Goal: Task Accomplishment & Management: Manage account settings

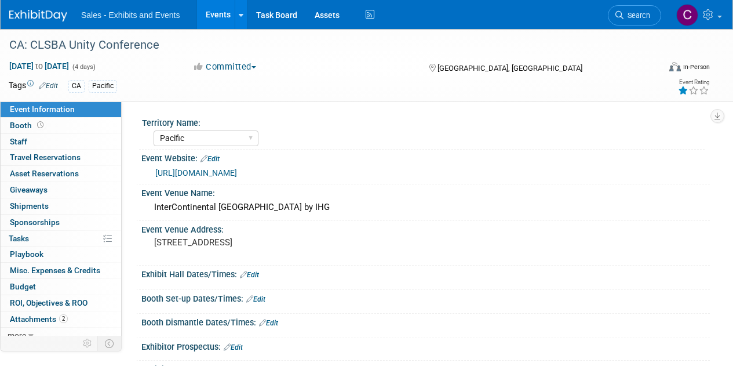
select select "Pacific"
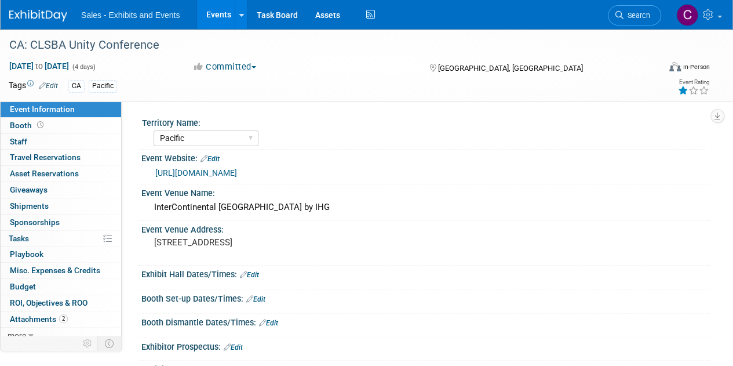
click at [217, 19] on link "Events" at bounding box center [218, 14] width 42 height 29
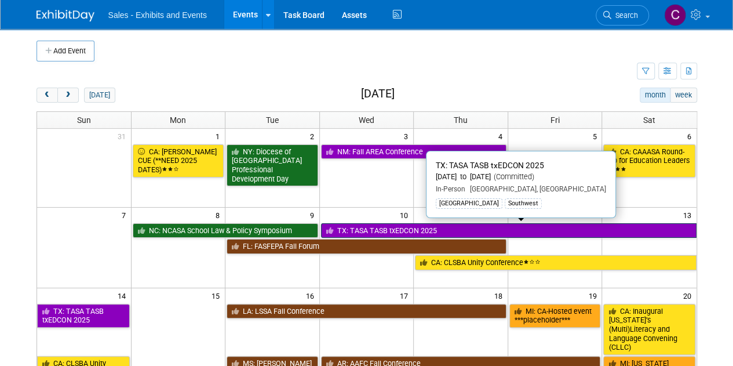
click at [379, 228] on link "TX: TASA TASB txEDCON 2025" at bounding box center [509, 230] width 376 height 15
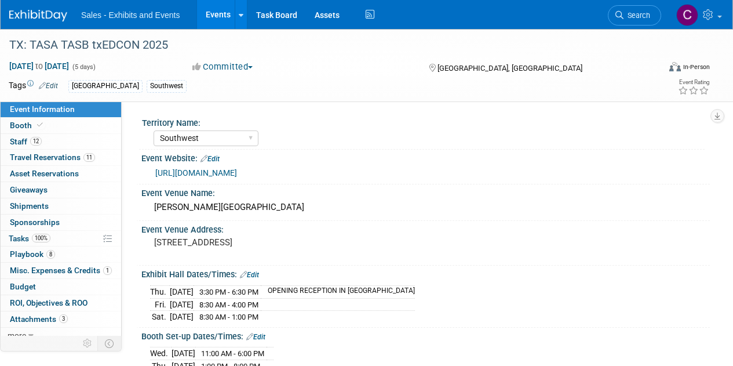
select select "Southwest"
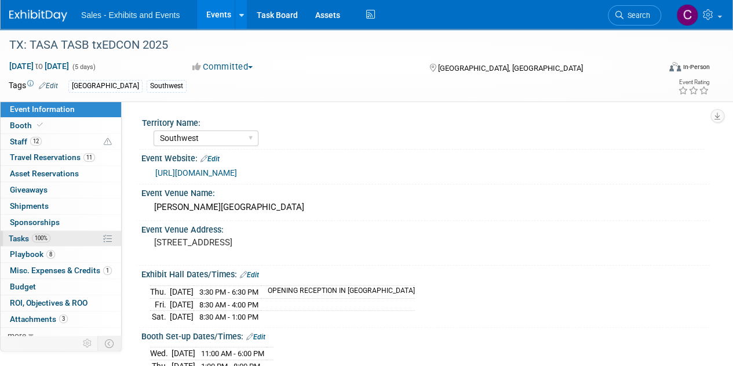
drag, startPoint x: 23, startPoint y: 249, endPoint x: 35, endPoint y: 244, distance: 12.5
click at [23, 249] on span "Playbook 8" at bounding box center [32, 253] width 45 height 9
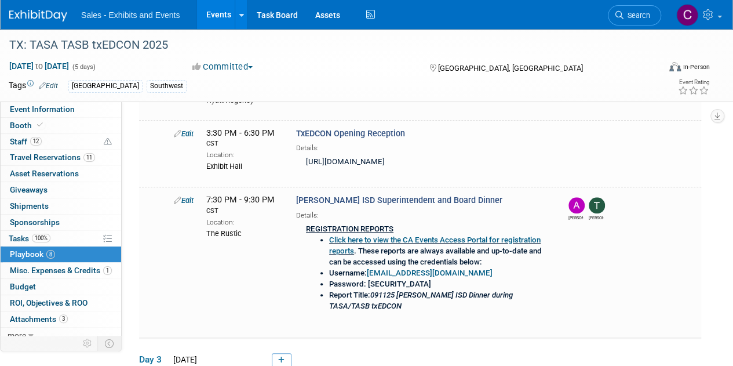
scroll to position [426, 0]
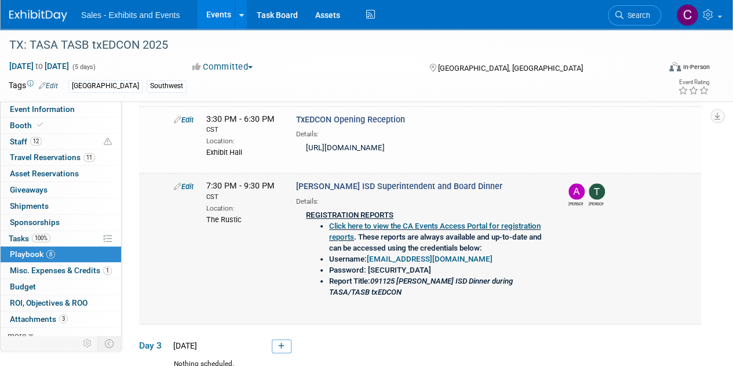
click at [191, 182] on link "Edit" at bounding box center [184, 186] width 20 height 9
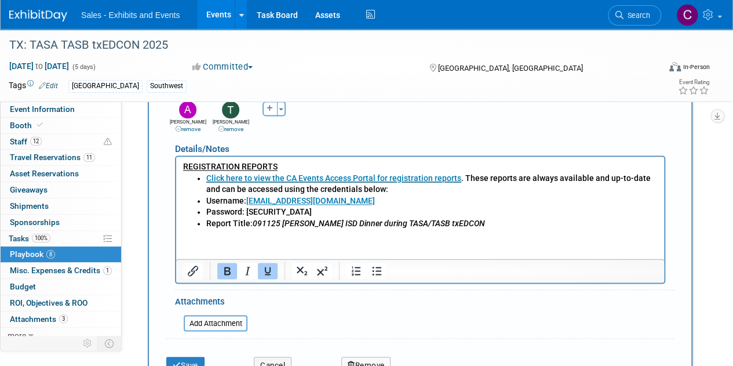
scroll to position [817, 0]
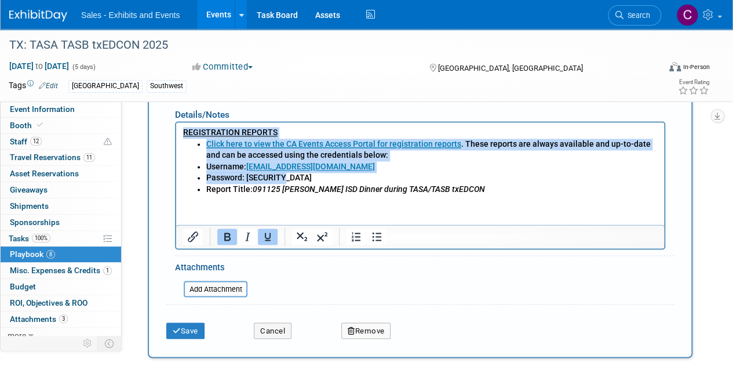
drag, startPoint x: 296, startPoint y: 179, endPoint x: 350, endPoint y: 250, distance: 90.2
click at [176, 130] on html "REGISTRATION REPORTS Click here to view the CA Events Access Portal for registr…" at bounding box center [420, 158] width 488 height 73
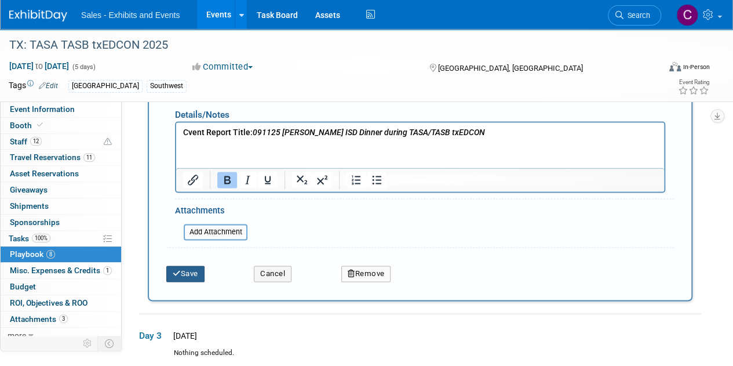
click at [183, 272] on button "Save" at bounding box center [185, 274] width 38 height 16
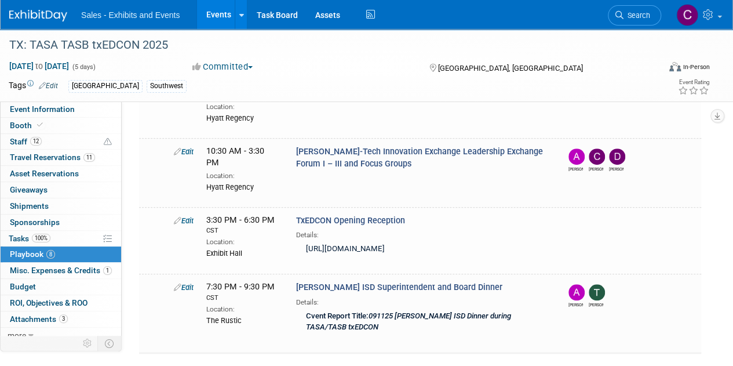
scroll to position [240, 0]
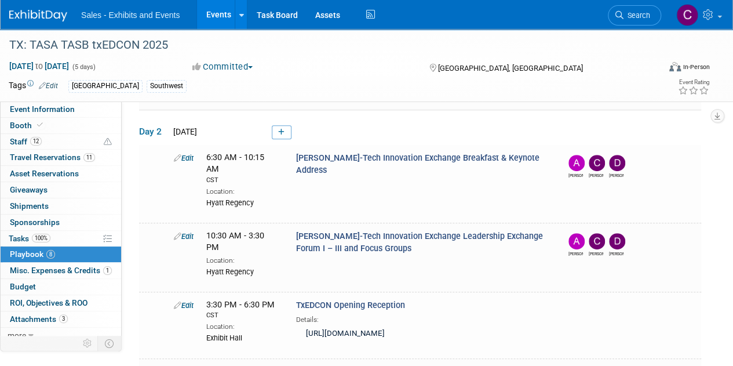
click at [212, 17] on link "Events" at bounding box center [218, 14] width 42 height 29
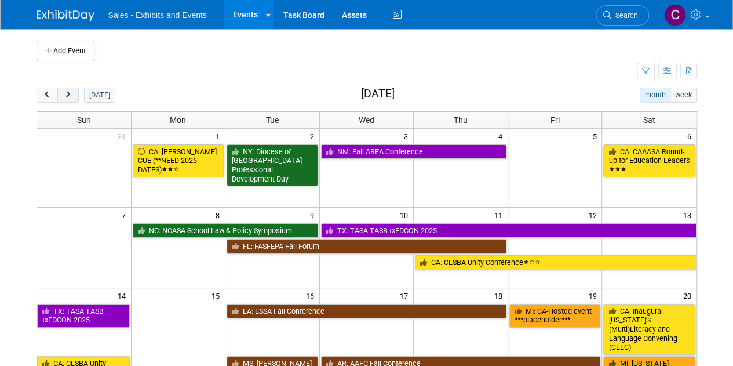
click at [71, 93] on span "next" at bounding box center [68, 96] width 9 height 8
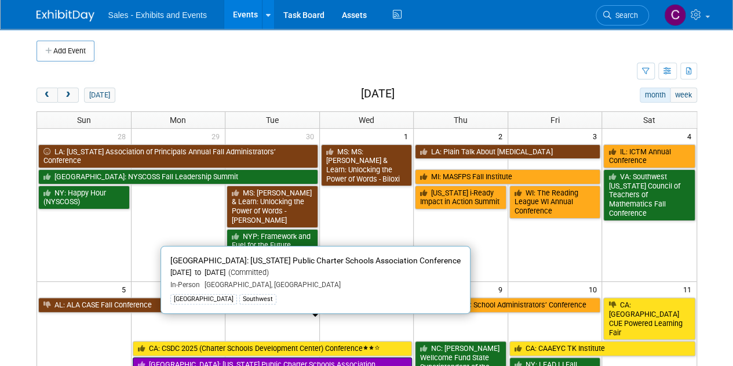
click at [188, 357] on link "[GEOGRAPHIC_DATA]: [US_STATE] Public Charter Schools Association Conference" at bounding box center [273, 369] width 280 height 24
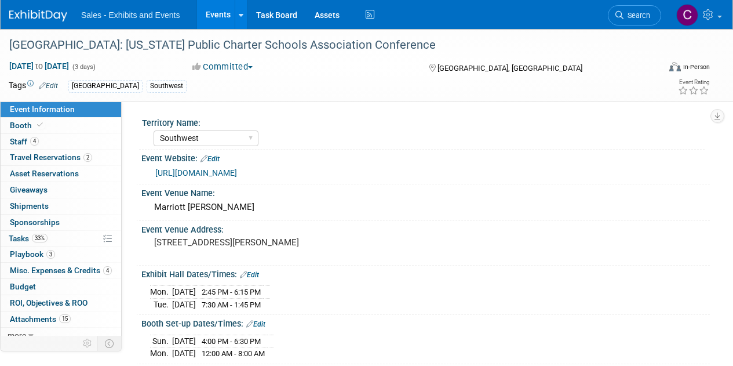
select select "Southwest"
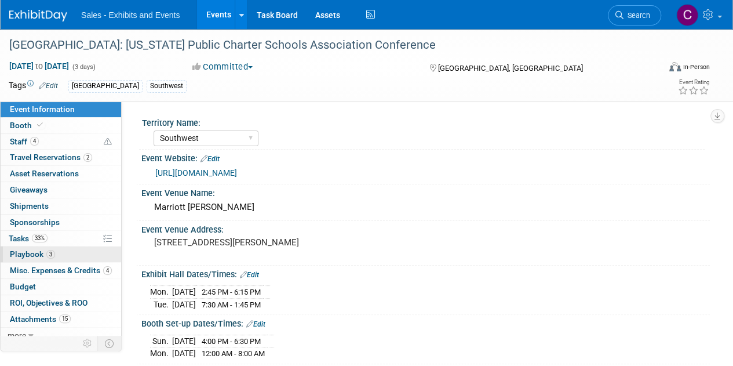
click at [23, 255] on span "Playbook 3" at bounding box center [32, 253] width 45 height 9
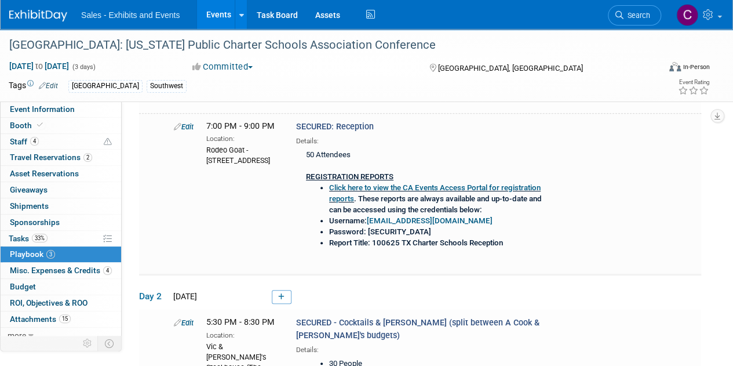
scroll to position [210, 0]
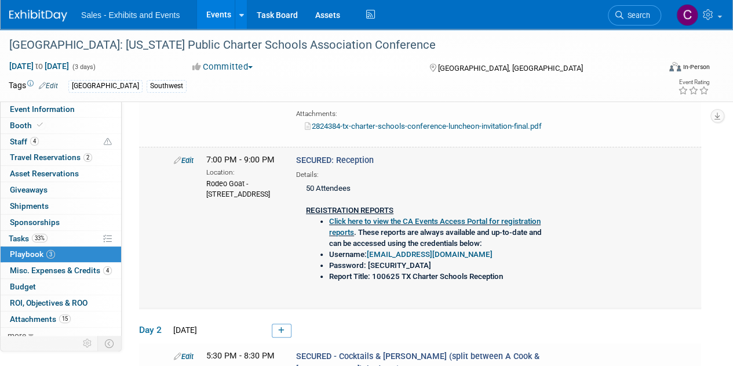
click at [194, 158] on link "Edit" at bounding box center [184, 160] width 20 height 9
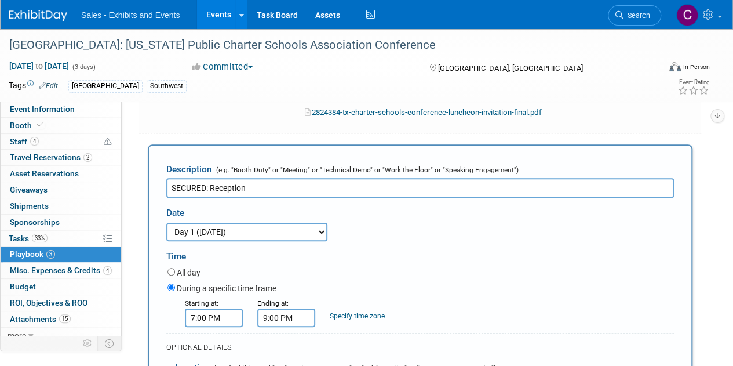
scroll to position [525, 0]
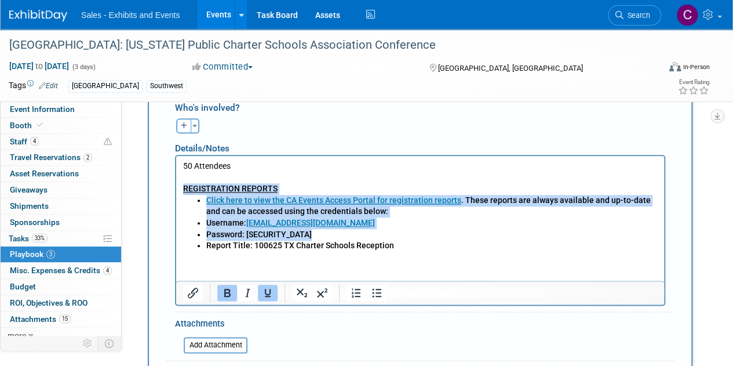
drag, startPoint x: 183, startPoint y: 190, endPoint x: 207, endPoint y: 250, distance: 64.5
click at [207, 250] on body "50 Attendees REGISTRATION REPORTS Click here to view the CA Events Access Porta…" at bounding box center [421, 205] width 476 height 91
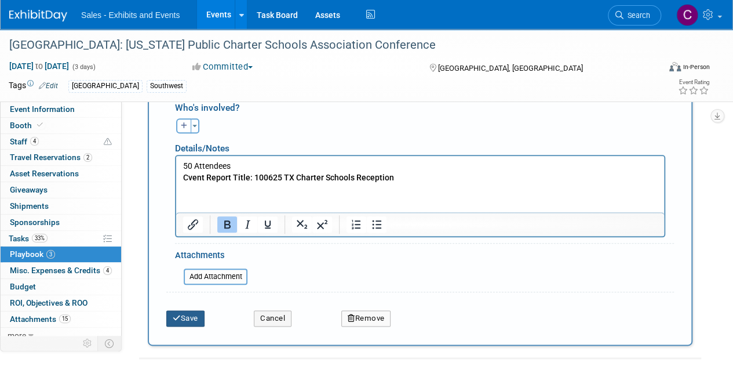
click at [187, 312] on button "Save" at bounding box center [185, 318] width 38 height 16
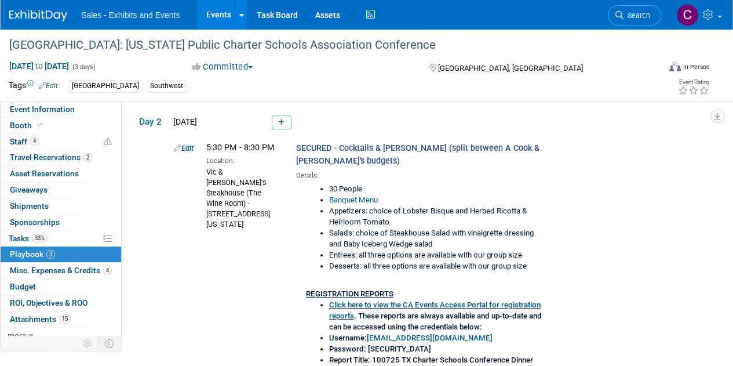
scroll to position [339, 0]
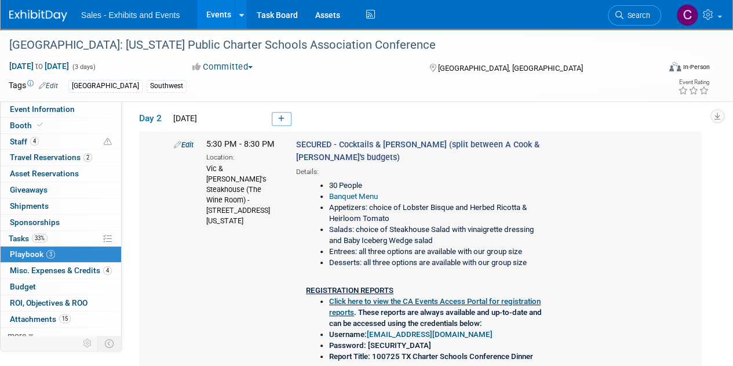
click at [186, 144] on link "Edit" at bounding box center [184, 144] width 20 height 9
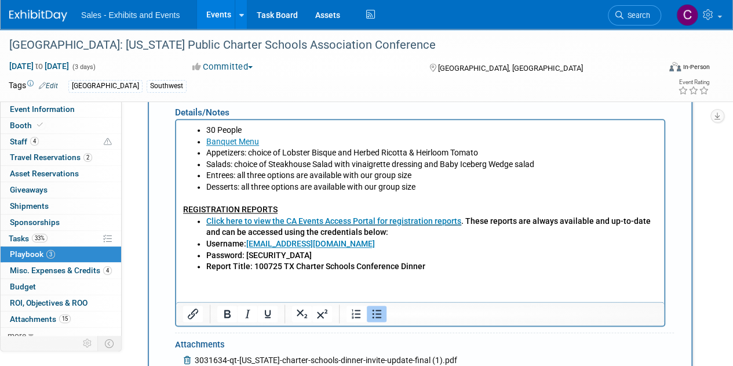
scroll to position [696, 0]
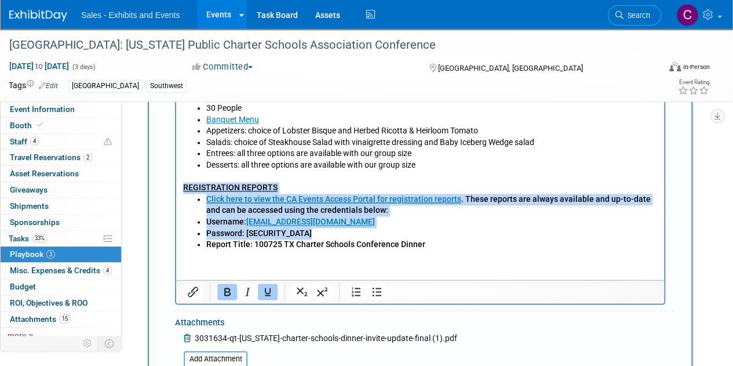
drag, startPoint x: 205, startPoint y: 245, endPoint x: 336, endPoint y: 285, distance: 137.0
click at [176, 189] on html "30 People Banquet Menu Appetizers: choice of Lobster Bisque and Herbed Ricotta …" at bounding box center [420, 173] width 488 height 152
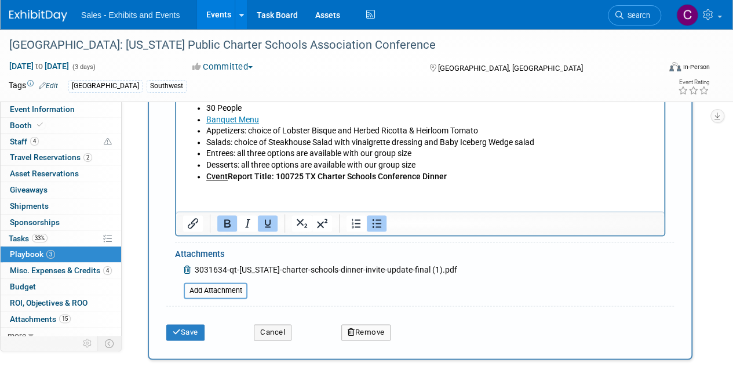
click at [213, 179] on u "Cvent" at bounding box center [216, 175] width 21 height 9
click at [265, 224] on icon "Underline" at bounding box center [268, 223] width 14 height 14
click at [527, 170] on li "Cvent Report Title: 100725 TX Charter Schools Conference Dinner" at bounding box center [432, 176] width 452 height 12
click at [176, 335] on button "Save" at bounding box center [185, 332] width 38 height 16
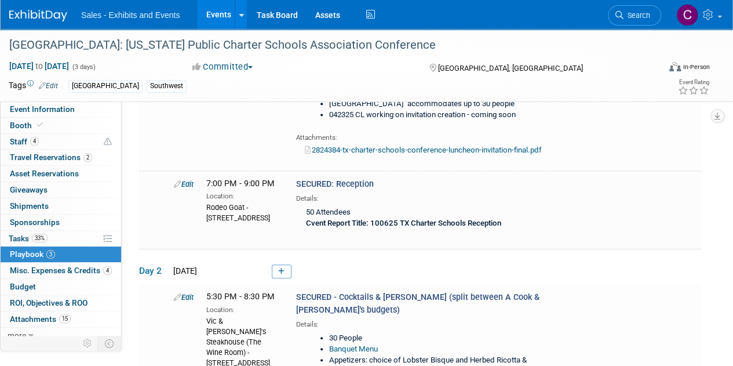
scroll to position [74, 0]
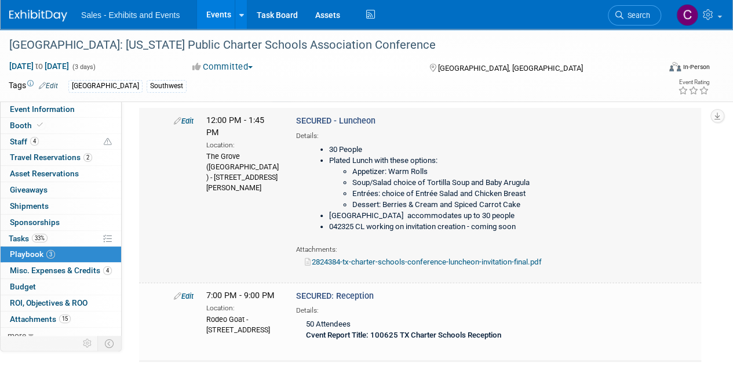
click at [189, 122] on link "Edit" at bounding box center [184, 121] width 20 height 9
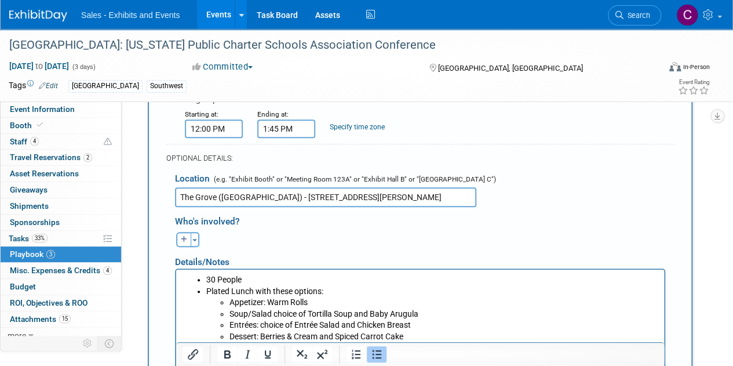
scroll to position [337, 0]
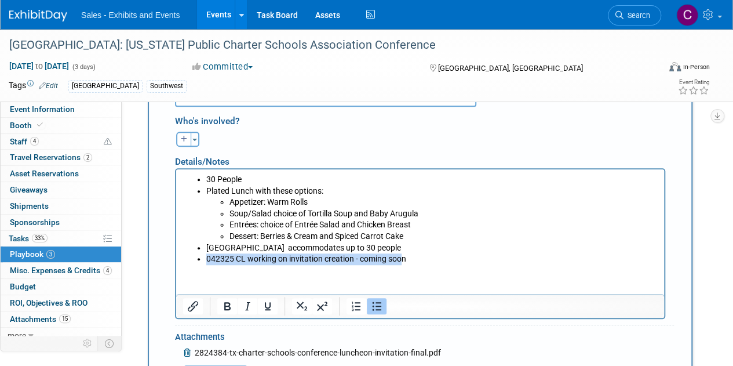
drag, startPoint x: 209, startPoint y: 261, endPoint x: 404, endPoint y: 258, distance: 194.8
click at [404, 258] on li "042325 CL working on invitation creation - coming soon" at bounding box center [432, 259] width 452 height 12
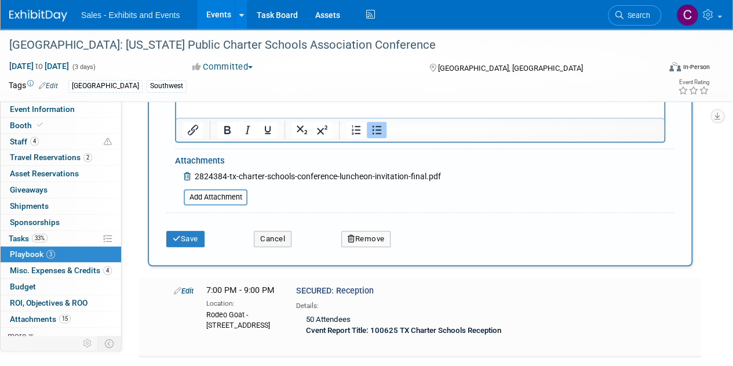
scroll to position [530, 0]
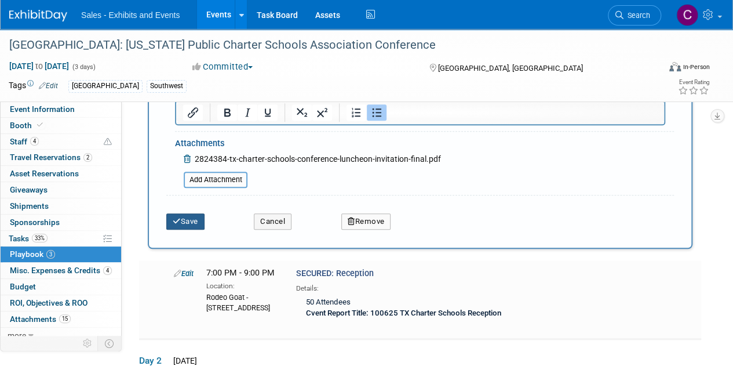
click at [189, 221] on button "Save" at bounding box center [185, 221] width 38 height 16
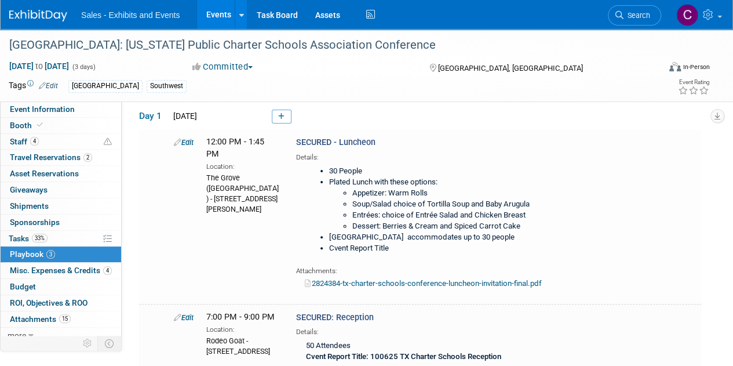
scroll to position [36, 0]
